Goal: Information Seeking & Learning: Check status

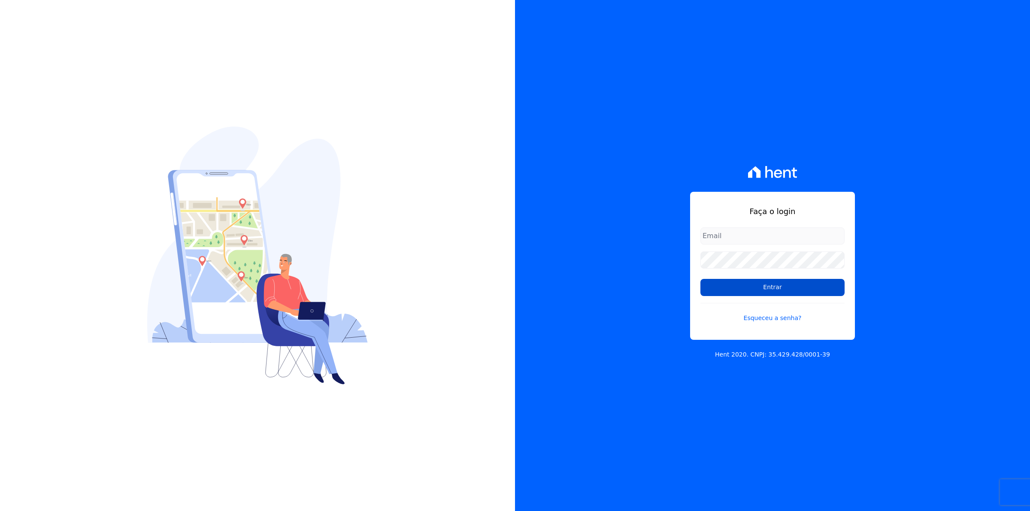
type input "[EMAIL_ADDRESS][DOMAIN_NAME]"
click at [790, 286] on input "Entrar" at bounding box center [772, 287] width 144 height 17
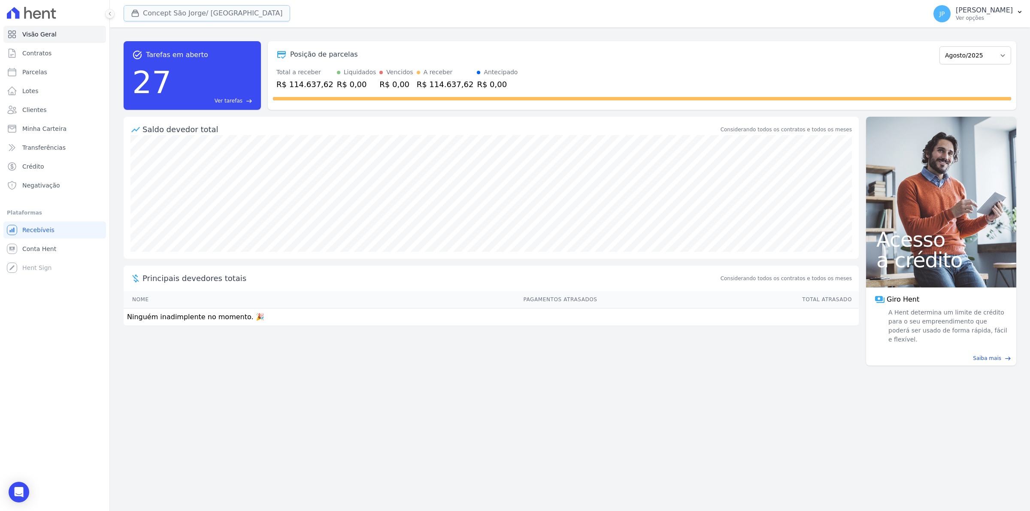
click at [129, 15] on button "Concept São Jorge/ [GEOGRAPHIC_DATA]" at bounding box center [207, 13] width 166 height 16
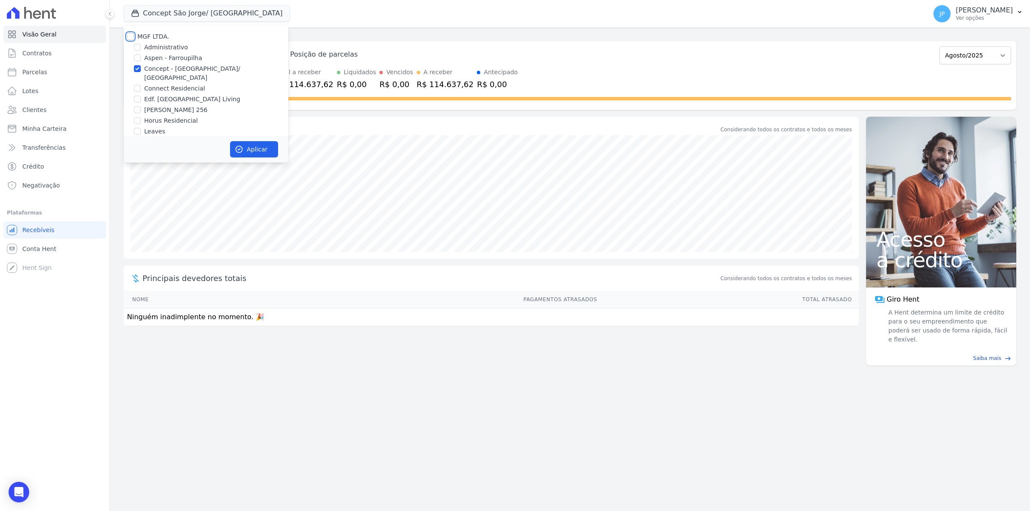
click at [132, 37] on input "MGF LTDA." at bounding box center [130, 36] width 7 height 7
checkbox input "true"
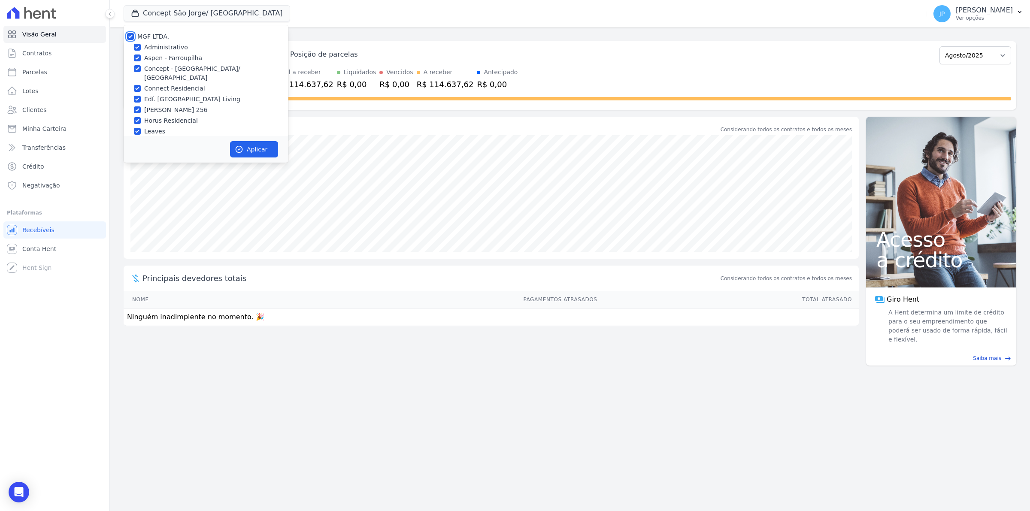
checkbox input "true"
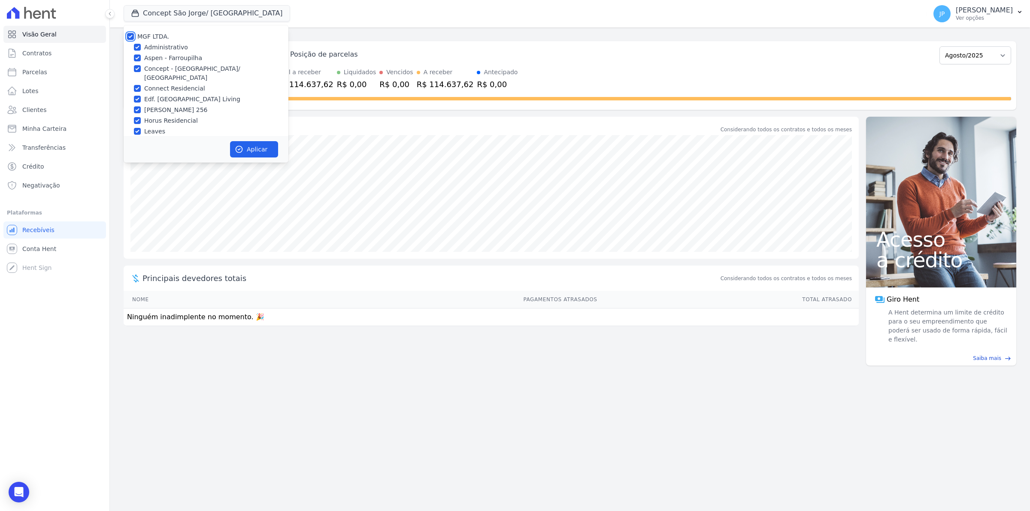
checkbox input "true"
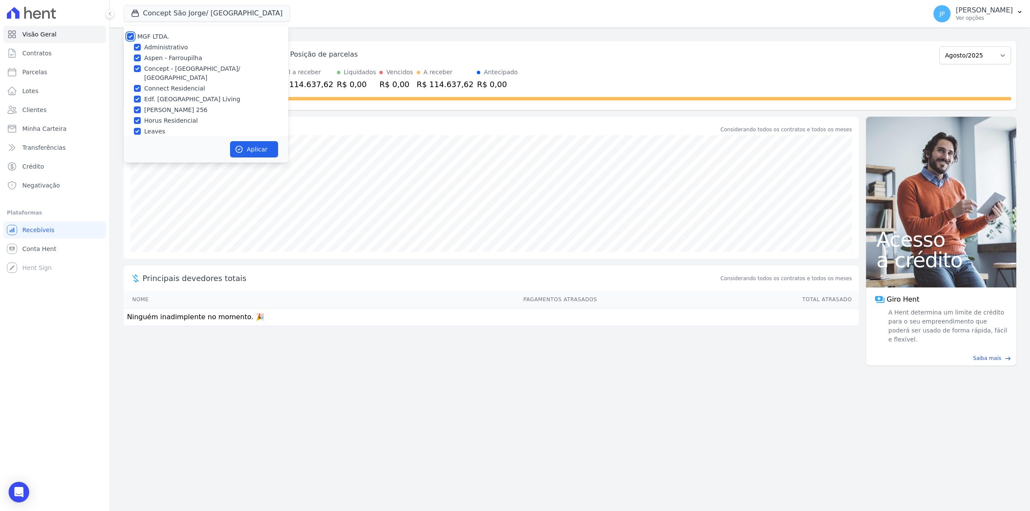
checkbox input "true"
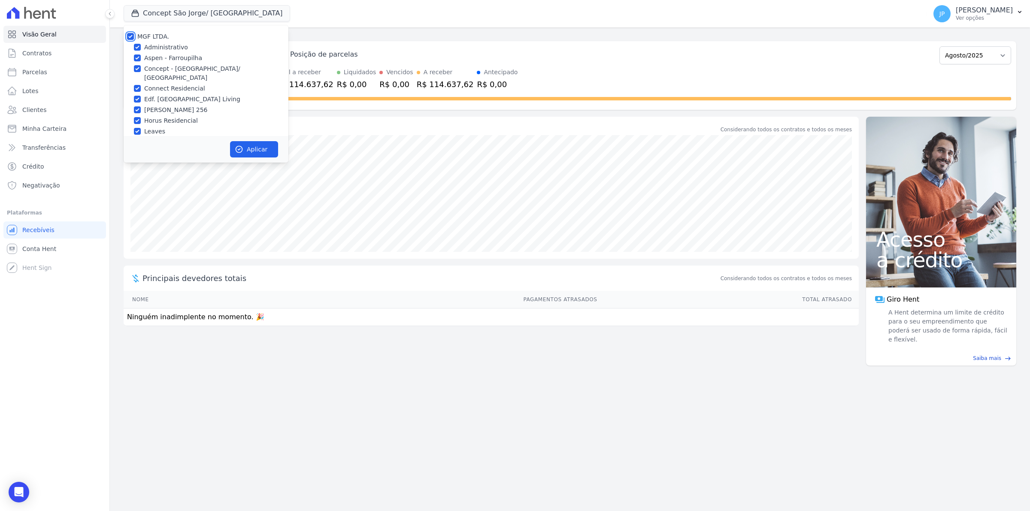
checkbox input "true"
click at [245, 144] on button "Aplicar" at bounding box center [254, 149] width 48 height 16
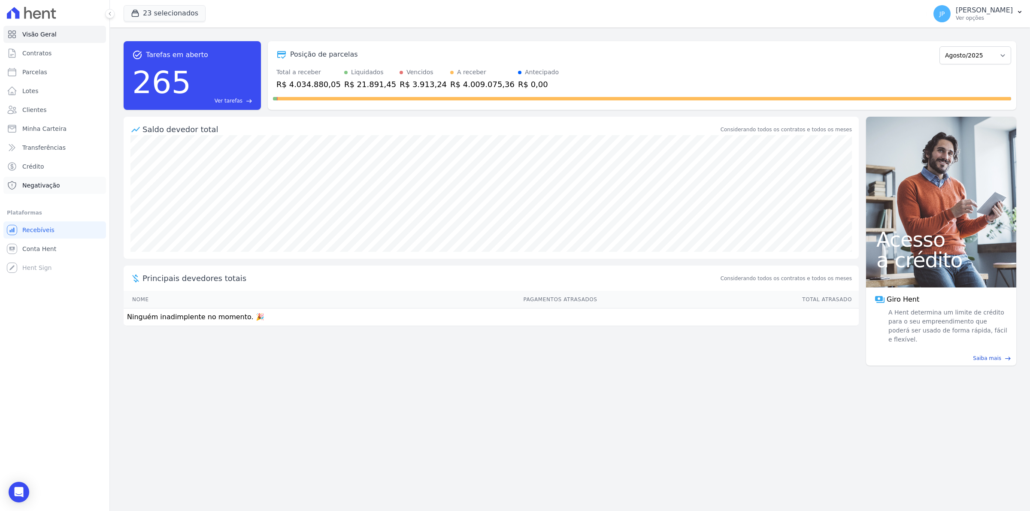
click at [58, 179] on link "Negativação" at bounding box center [54, 185] width 103 height 17
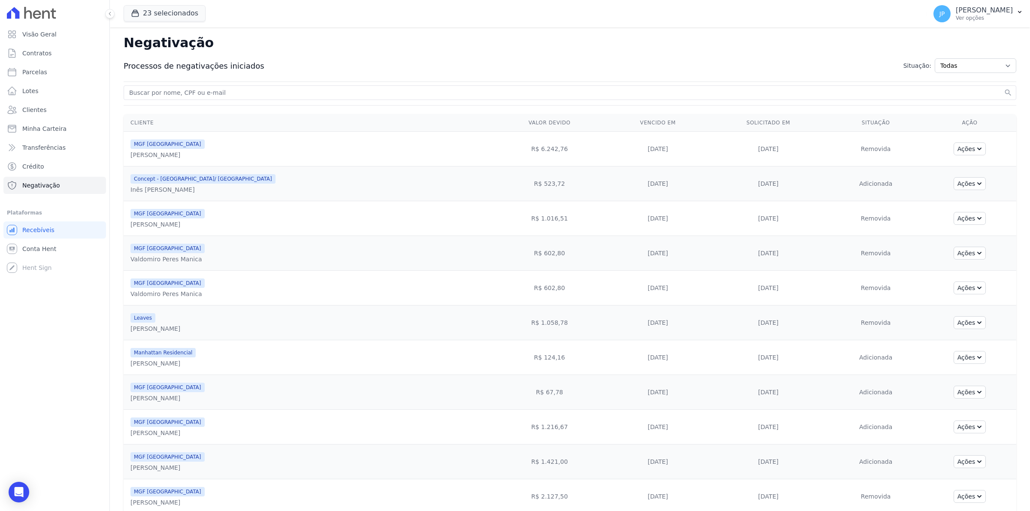
click at [315, 92] on input "search" at bounding box center [564, 93] width 874 height 10
paste input "035.163.470-31"
type input "035.163.470-31"
click at [1004, 88] on button "search" at bounding box center [1008, 92] width 9 height 9
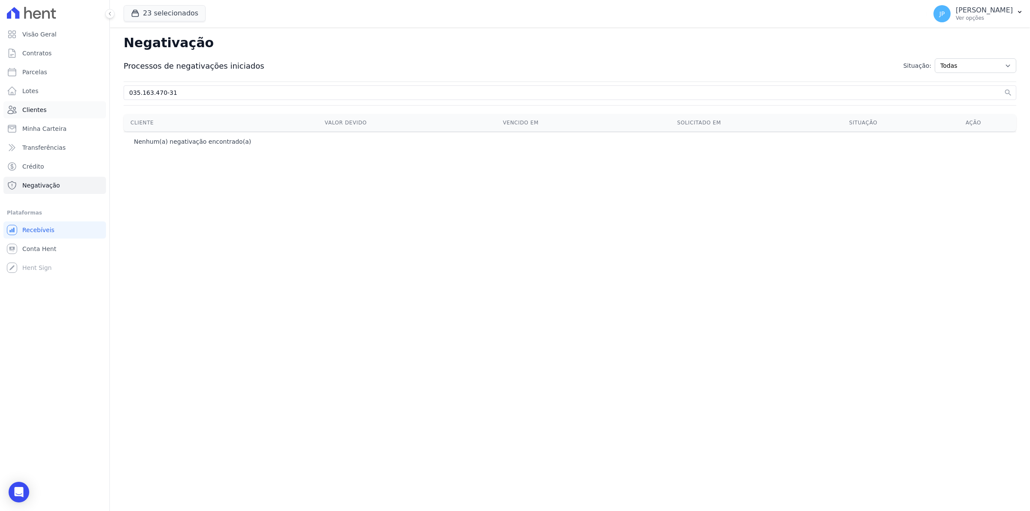
drag, startPoint x: 215, startPoint y: 95, endPoint x: 59, endPoint y: 104, distance: 156.9
click at [59, 104] on div "Visão Geral Contratos [GEOGRAPHIC_DATA] Lotes Clientes Minha Carteira Transferê…" at bounding box center [515, 255] width 1030 height 511
type input "[PERSON_NAME]"
click at [1004, 88] on button "search" at bounding box center [1008, 92] width 9 height 9
drag, startPoint x: 207, startPoint y: 97, endPoint x: 151, endPoint y: 94, distance: 56.7
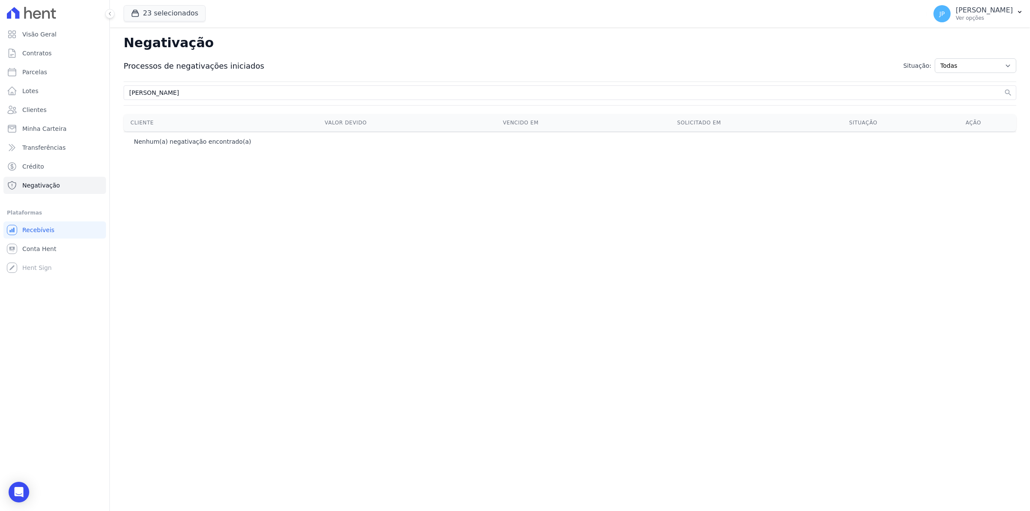
click at [151, 94] on input "[PERSON_NAME]" at bounding box center [564, 93] width 874 height 10
type input "[PERSON_NAME]"
click at [1004, 88] on button "search" at bounding box center [1008, 92] width 9 height 9
